Goal: Task Accomplishment & Management: Complete application form

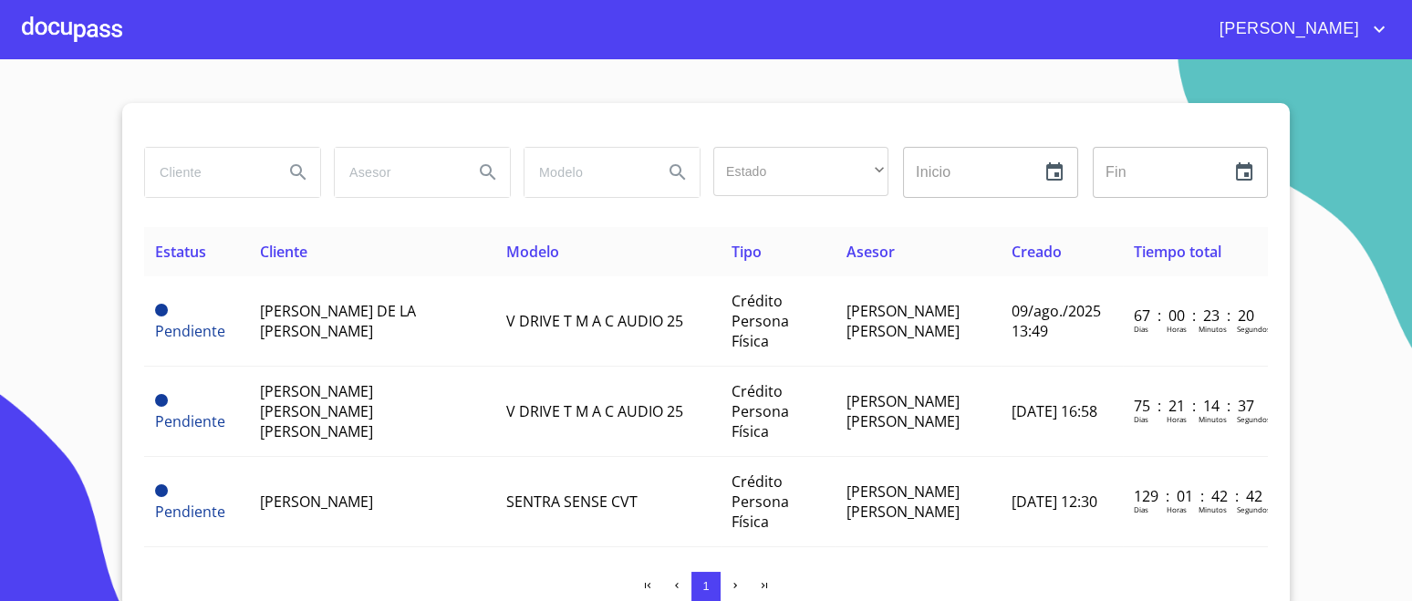
scroll to position [227, 0]
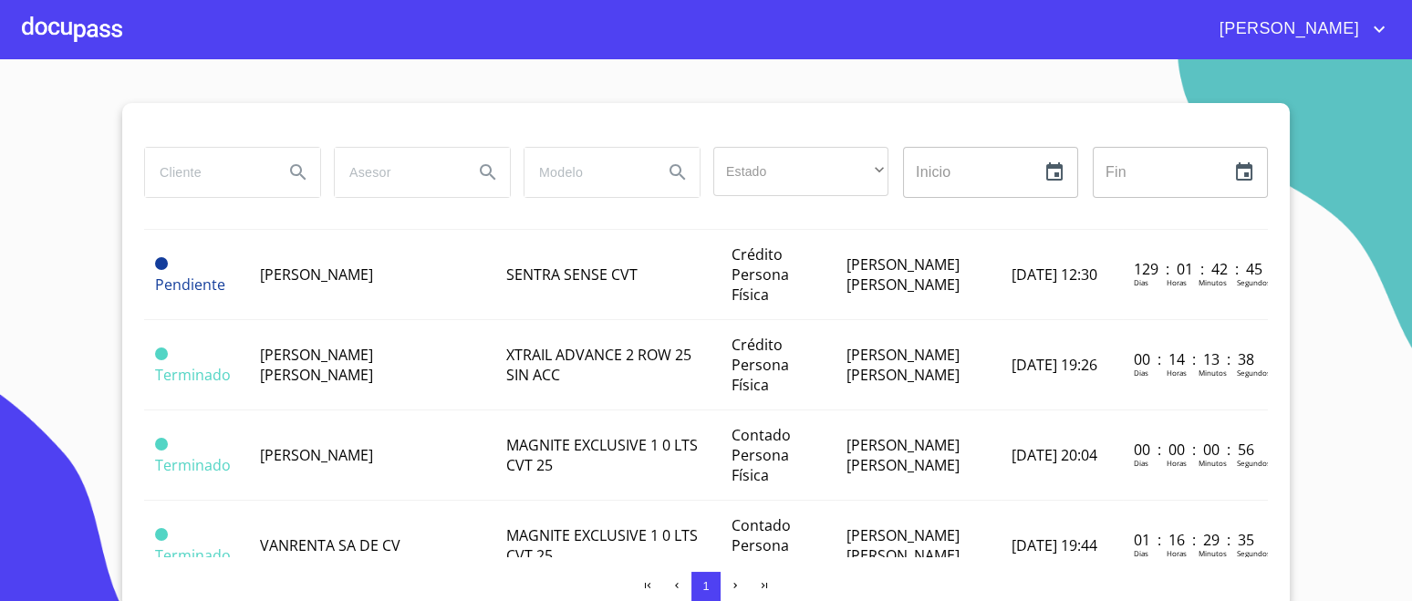
click at [60, 26] on div at bounding box center [72, 29] width 100 height 58
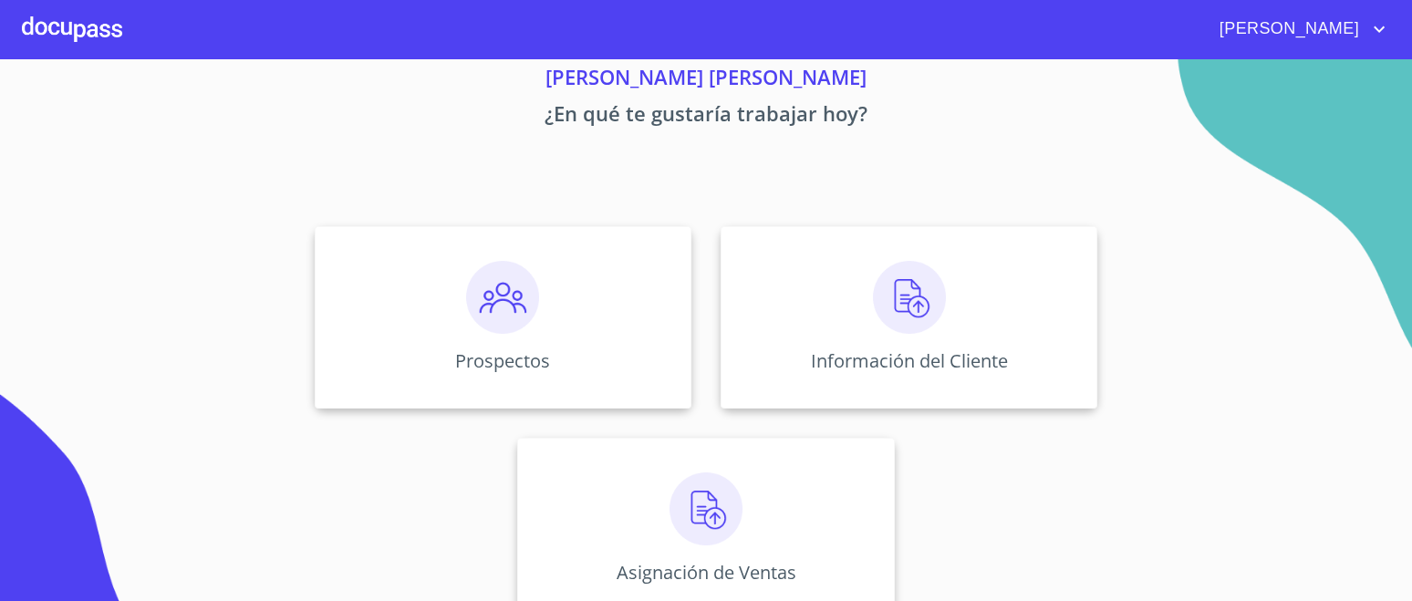
scroll to position [103, 0]
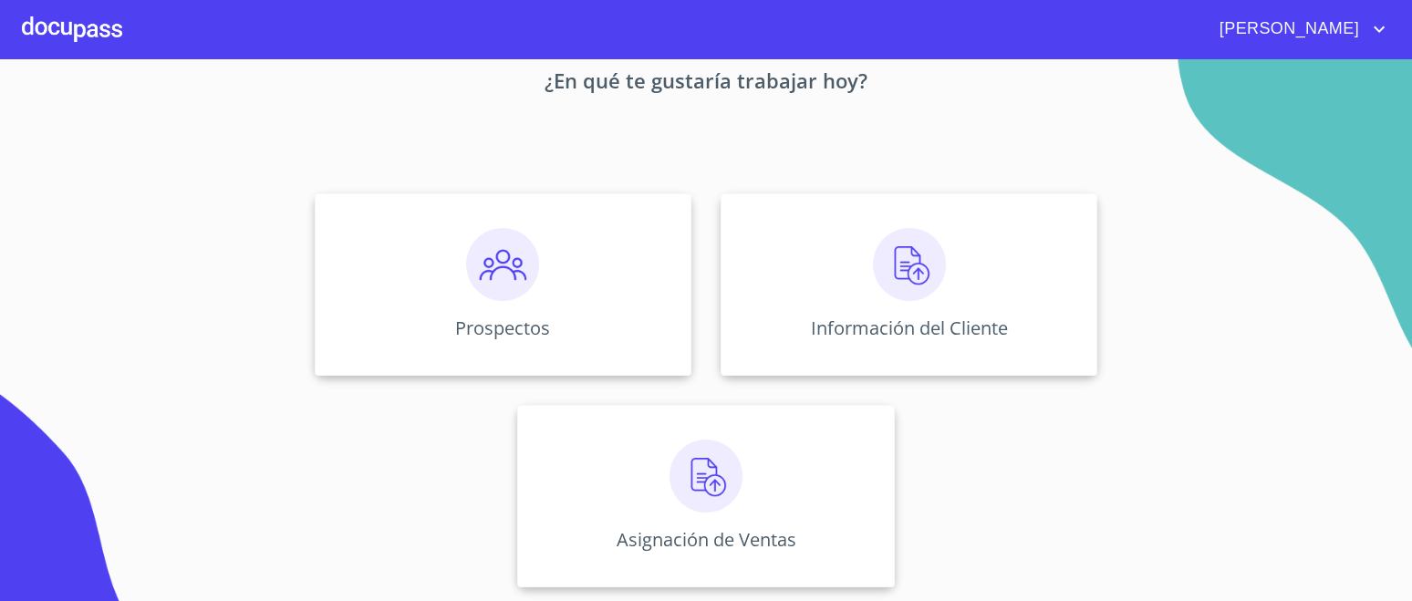
click at [729, 497] on img at bounding box center [705, 476] width 73 height 73
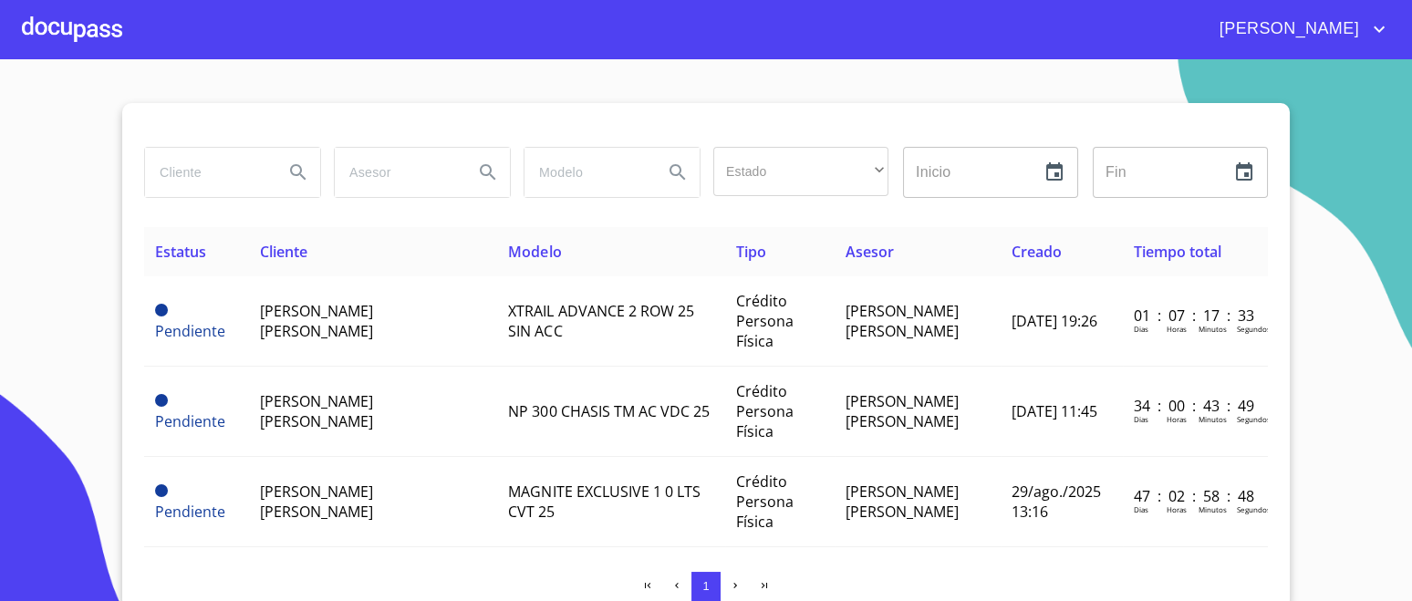
click at [444, 347] on td "[PERSON_NAME] [PERSON_NAME]" at bounding box center [373, 321] width 249 height 90
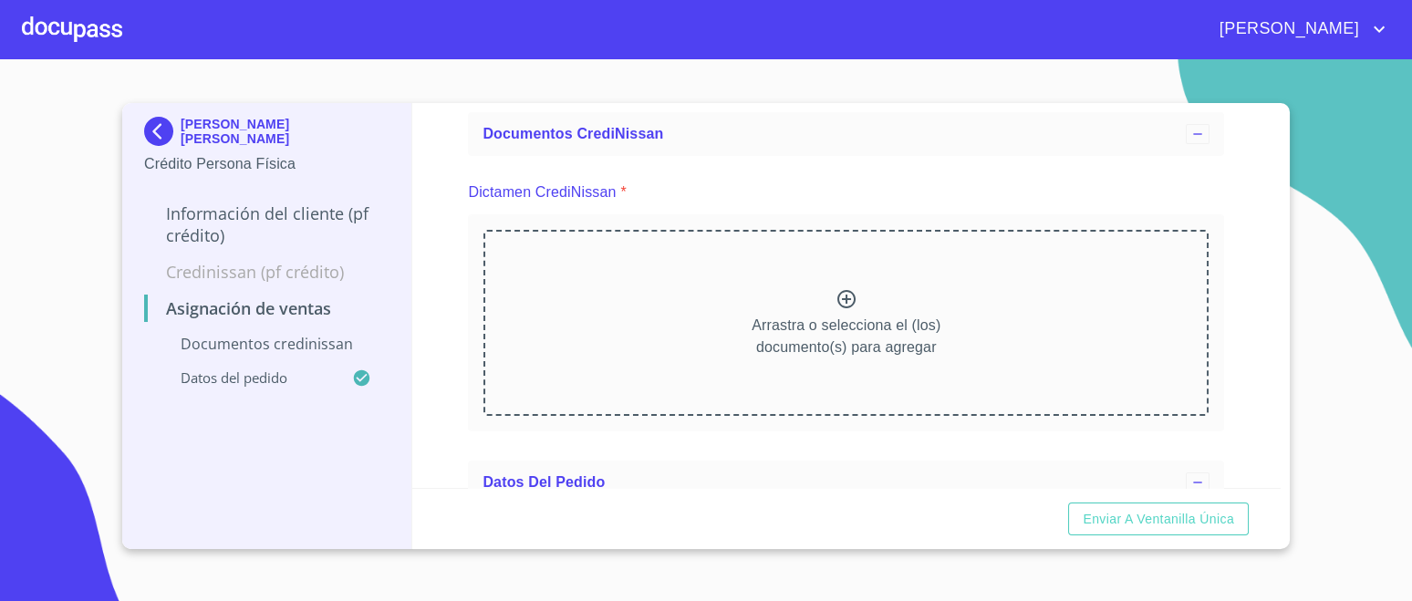
scroll to position [227, 0]
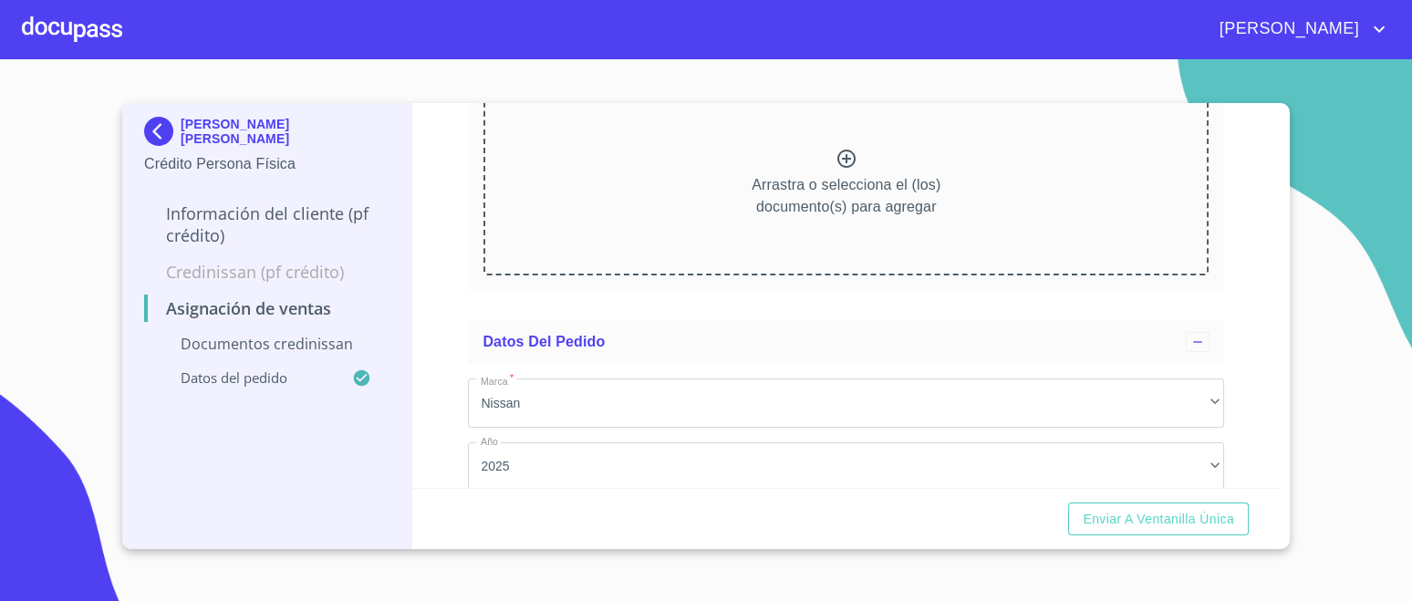
click at [845, 175] on p "Arrastra o selecciona el (los) documento(s) para agregar" at bounding box center [845, 196] width 189 height 44
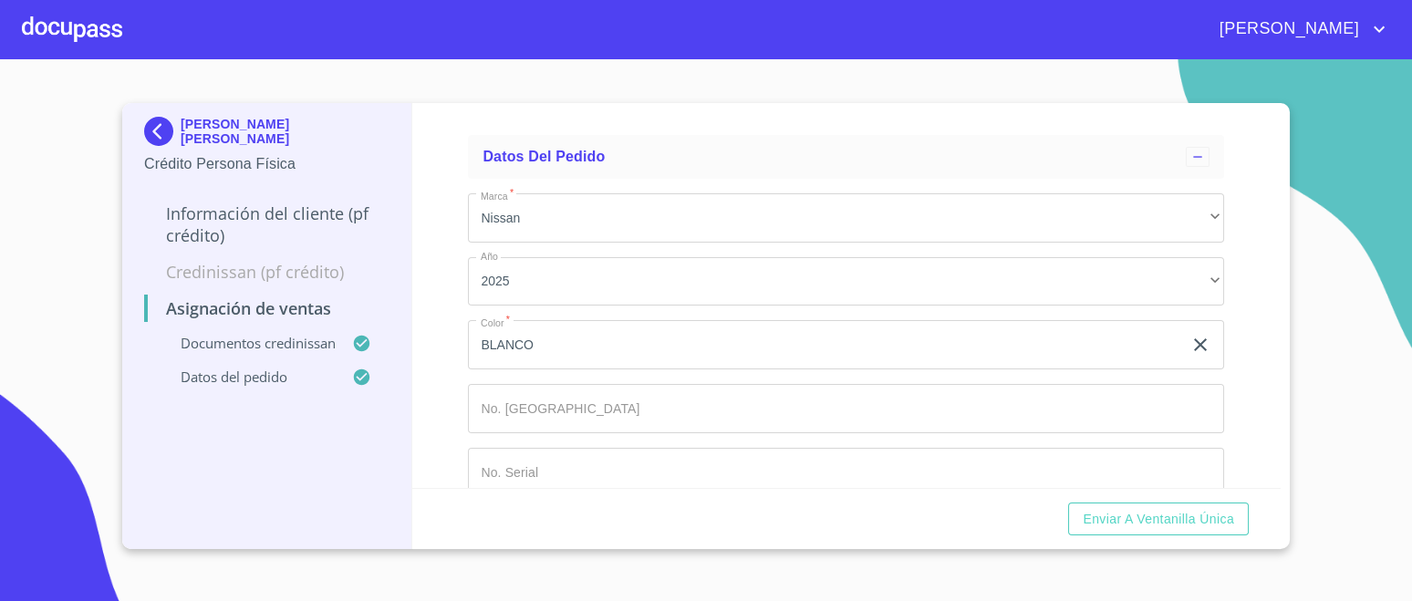
scroll to position [942, 0]
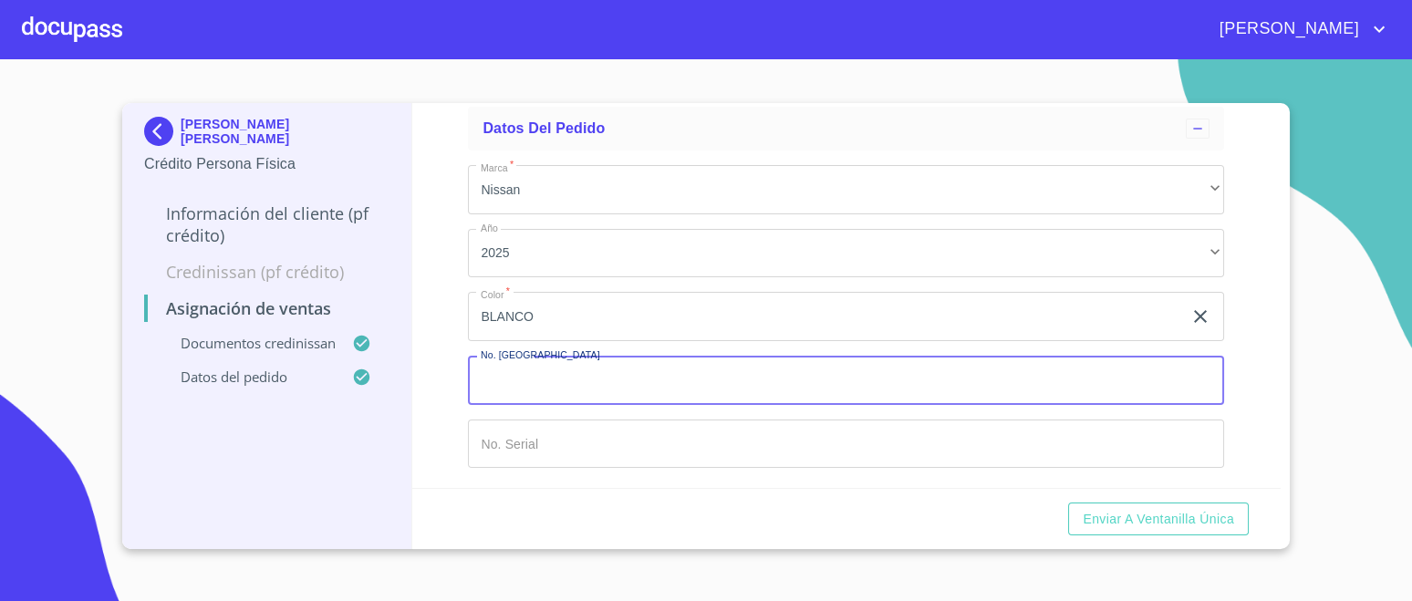
click at [615, 381] on input "Marca   *" at bounding box center [846, 380] width 756 height 49
type input "149839"
click at [554, 443] on input "Marca   *" at bounding box center [846, 443] width 756 height 49
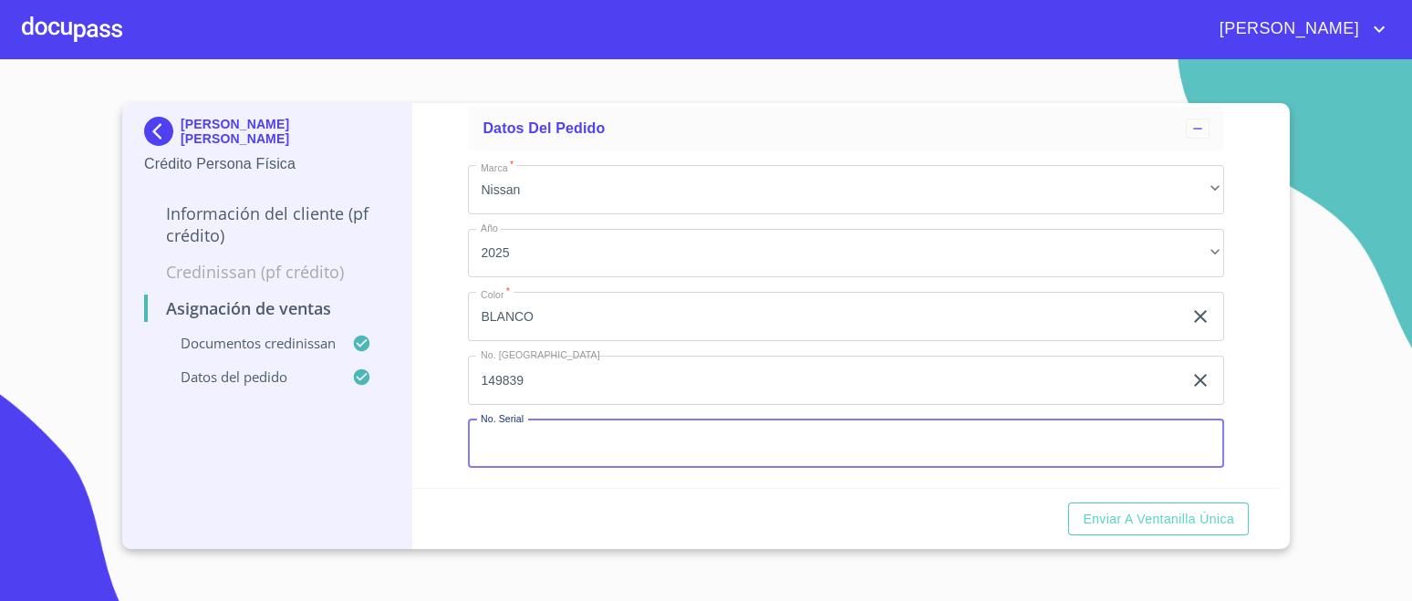
click at [554, 456] on input "Marca   *" at bounding box center [846, 443] width 756 height 49
paste input "[US_VEHICLE_IDENTIFICATION_NUMBER]"
type input "[US_VEHICLE_IDENTIFICATION_NUMBER]"
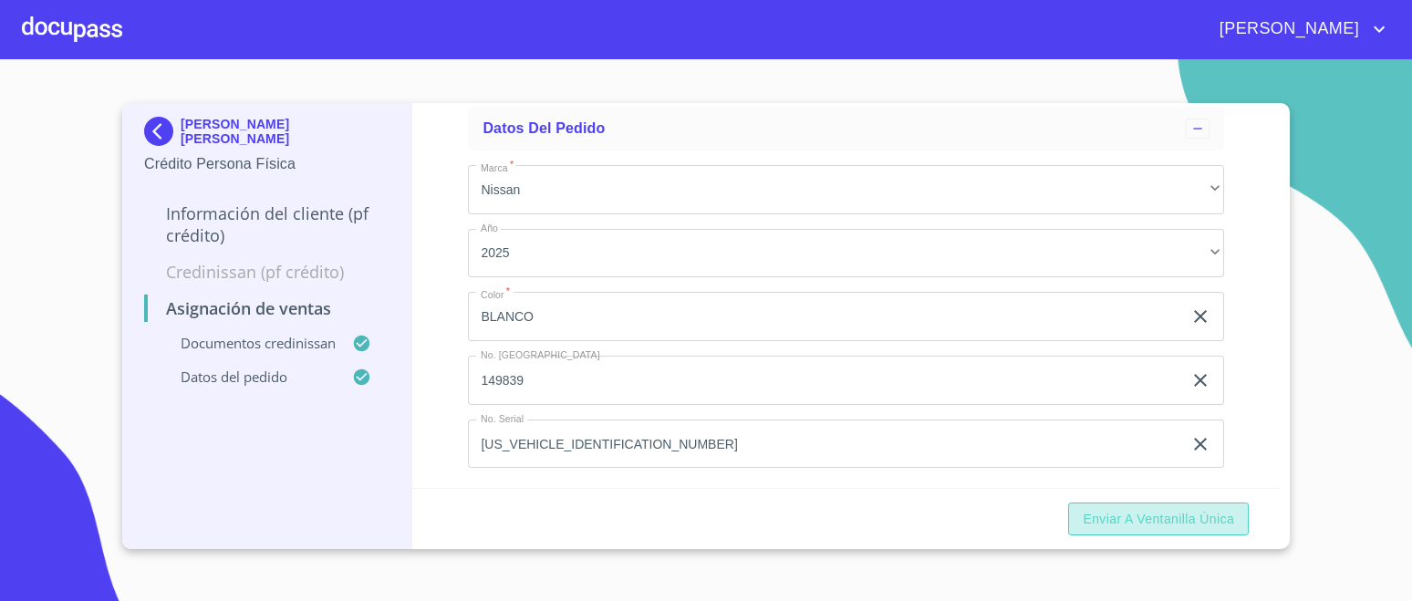
click at [1090, 508] on span "Enviar a Ventanilla única" at bounding box center [1157, 519] width 151 height 23
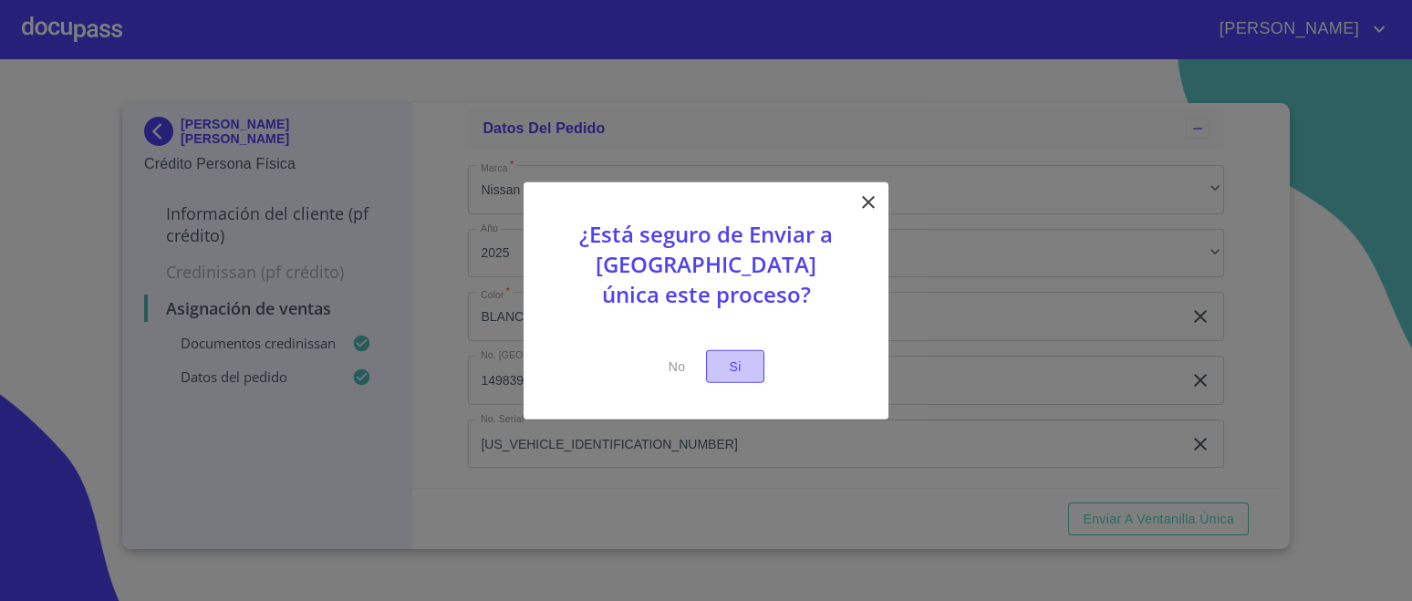
click at [737, 369] on span "Si" at bounding box center [734, 366] width 29 height 23
